Goal: Use online tool/utility: Use online tool/utility

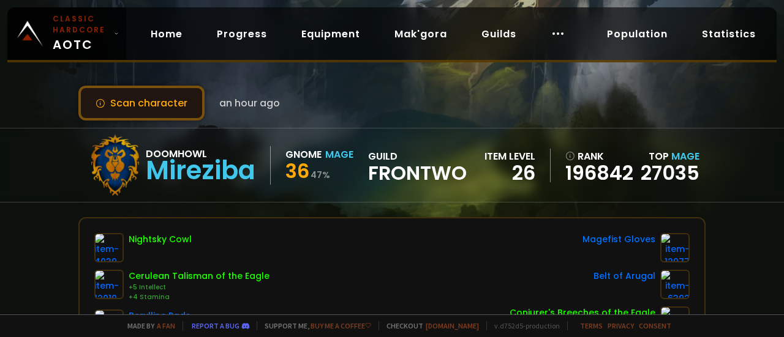
click at [154, 97] on button "Scan character" at bounding box center [141, 103] width 126 height 35
click at [162, 97] on button "Scan character" at bounding box center [141, 103] width 126 height 35
click at [152, 102] on button "Scan character" at bounding box center [141, 103] width 126 height 35
click at [153, 97] on button "Scan character" at bounding box center [141, 103] width 126 height 35
click at [158, 102] on button "Scan character" at bounding box center [141, 103] width 126 height 35
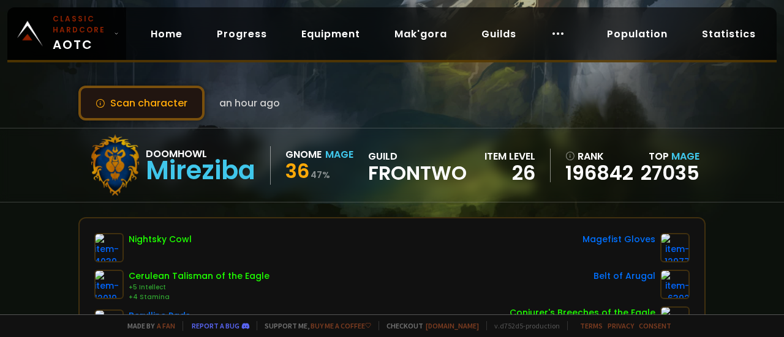
click at [158, 102] on button "Scan character" at bounding box center [141, 103] width 126 height 35
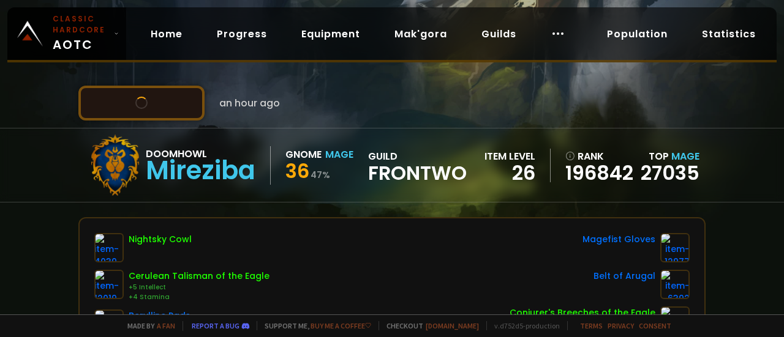
click at [158, 102] on button "Scan character" at bounding box center [141, 103] width 126 height 35
click at [158, 97] on button "Scan character" at bounding box center [141, 103] width 126 height 35
click at [184, 105] on button "Scan character" at bounding box center [141, 103] width 126 height 35
